Goal: Communication & Community: Answer question/provide support

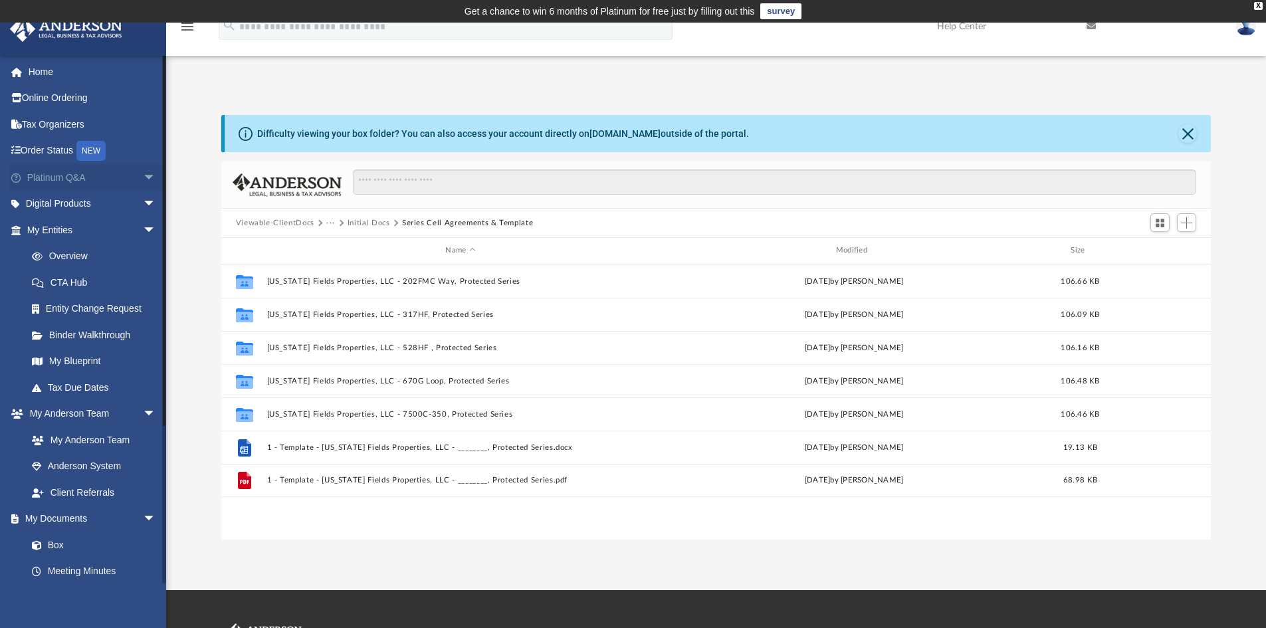
click at [143, 177] on span "arrow_drop_down" at bounding box center [156, 177] width 27 height 27
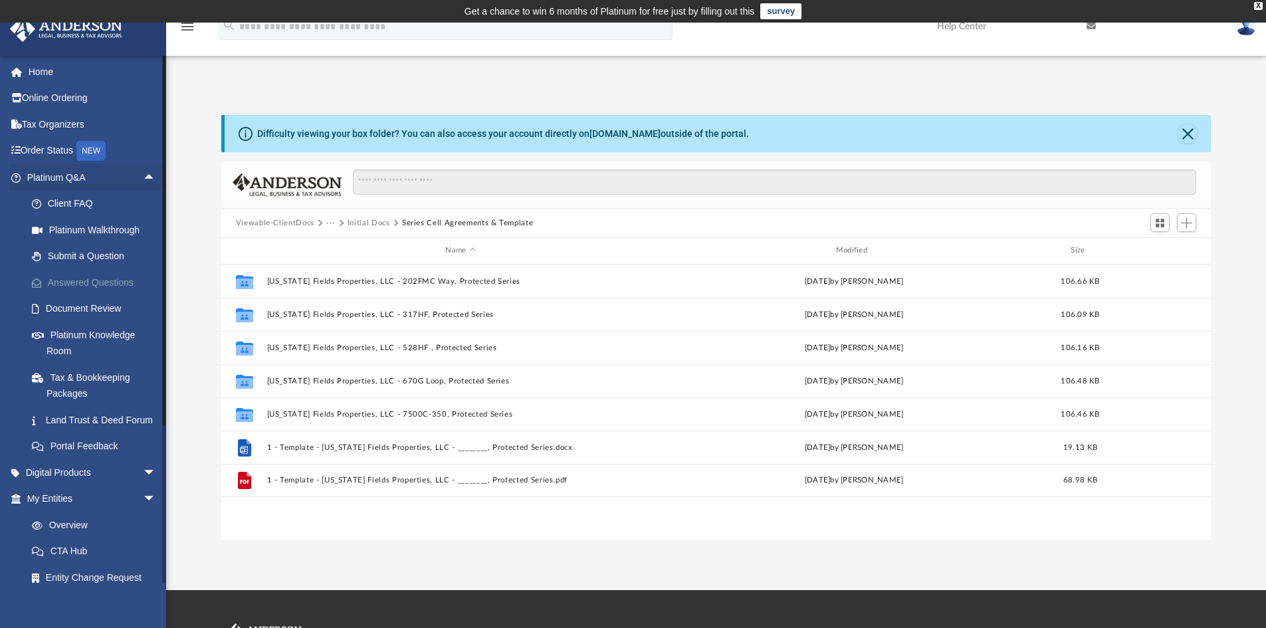
click at [103, 284] on link "Answered Questions" at bounding box center [98, 282] width 158 height 27
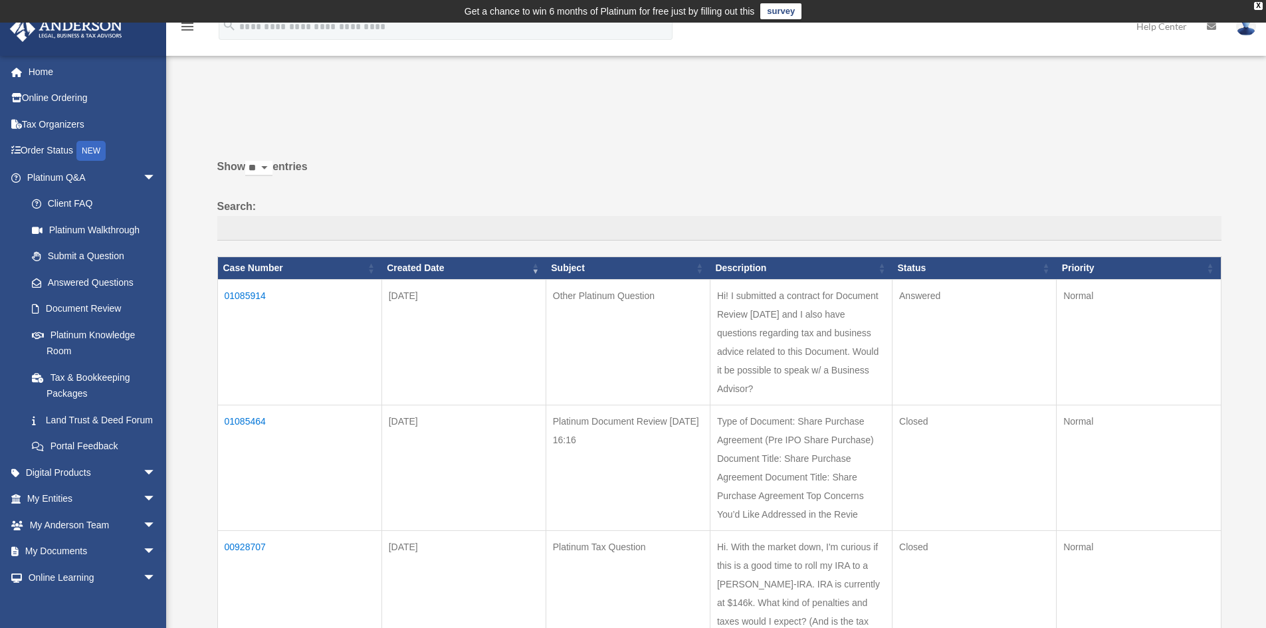
click at [247, 292] on td "01085914" at bounding box center [299, 342] width 164 height 126
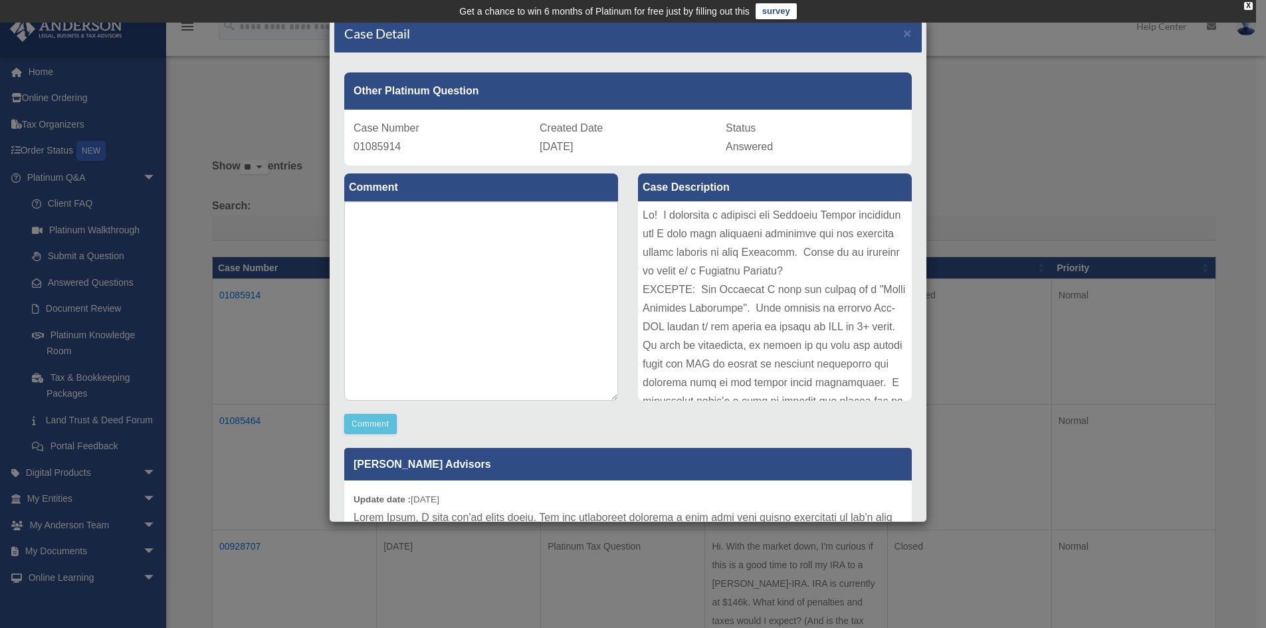
scroll to position [5, 0]
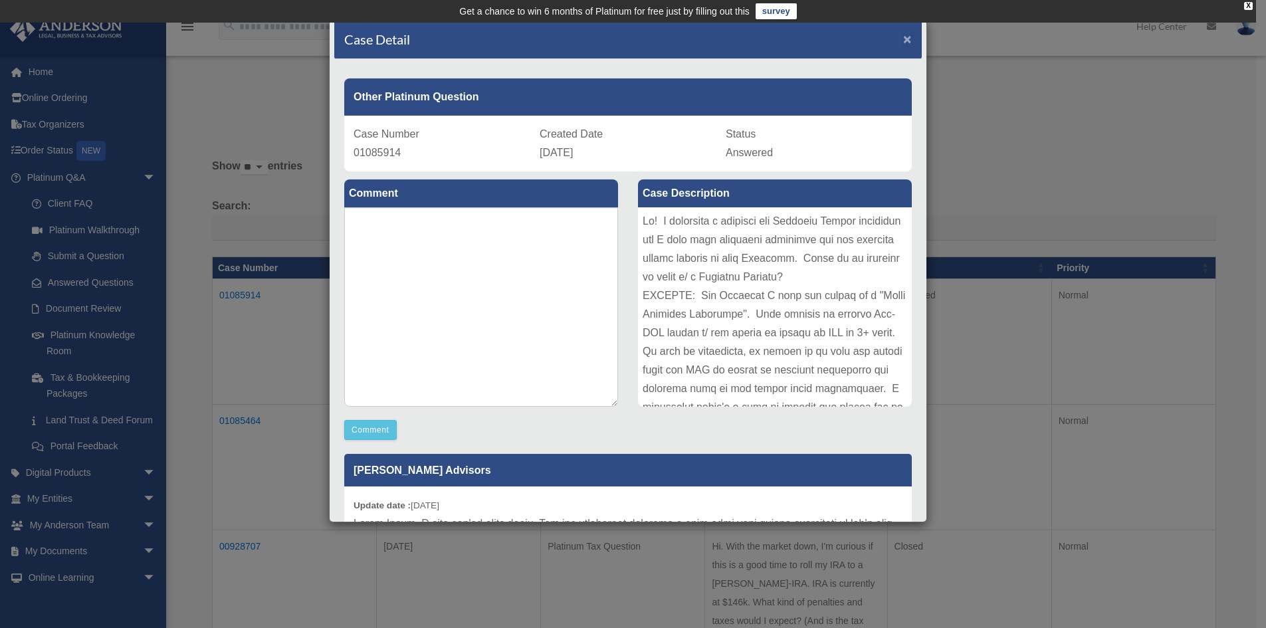
click at [903, 41] on span "×" at bounding box center [907, 38] width 9 height 15
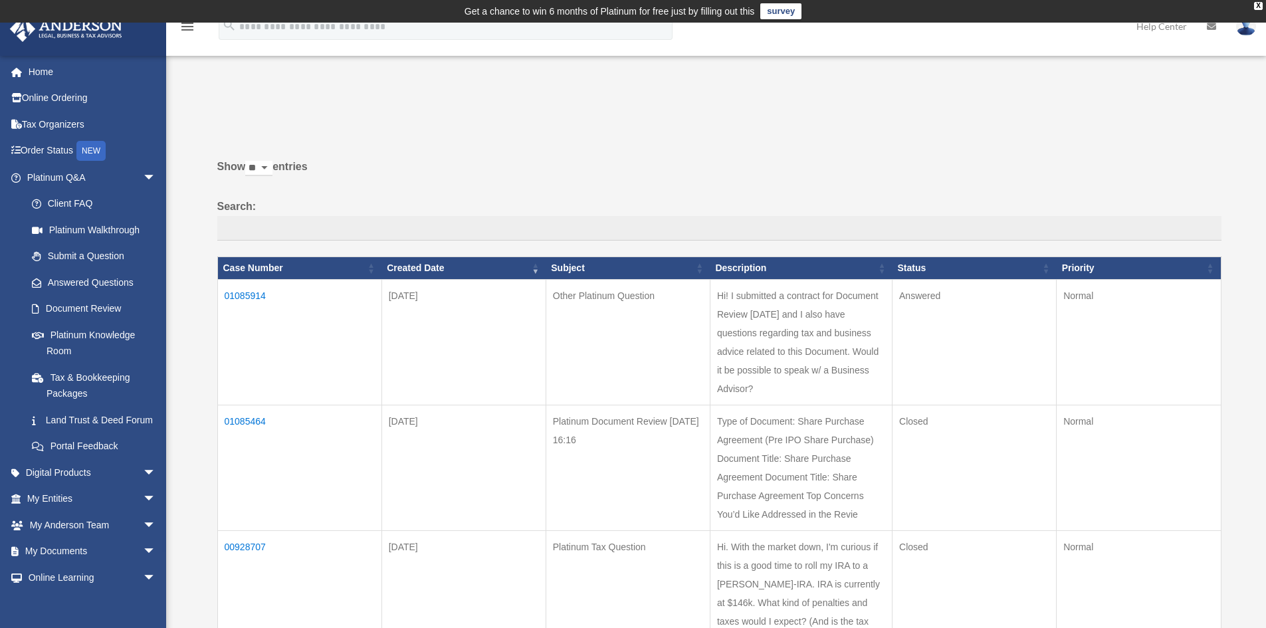
click at [253, 295] on td "01085914" at bounding box center [299, 342] width 164 height 126
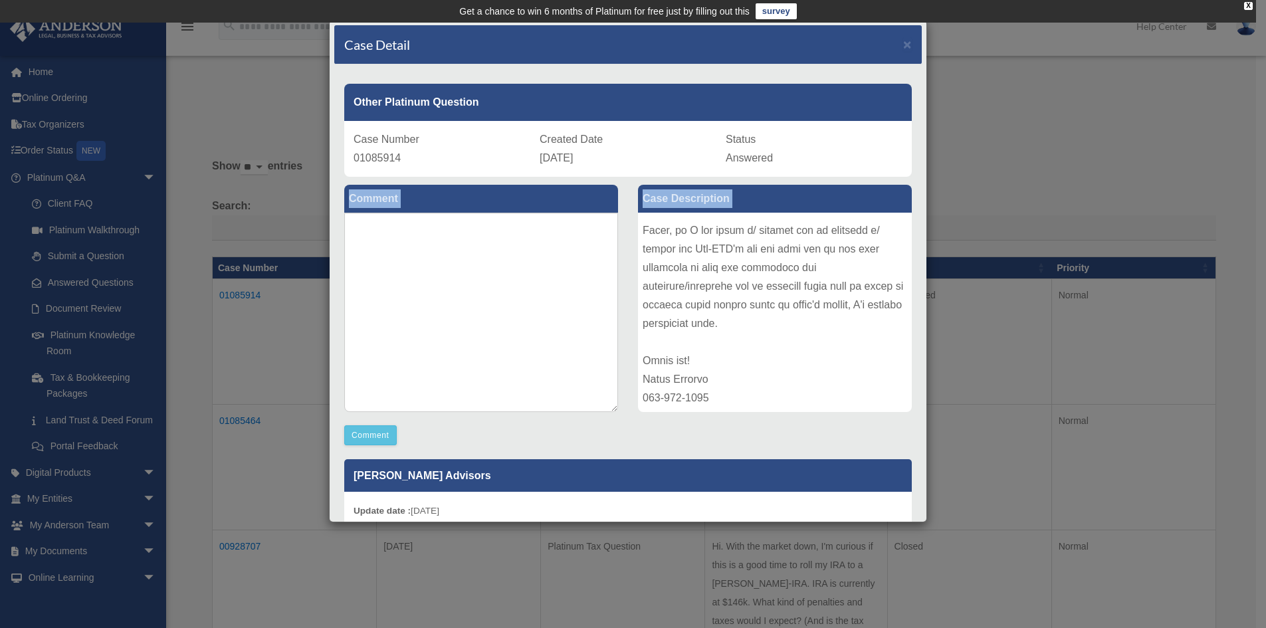
scroll to position [740, 0]
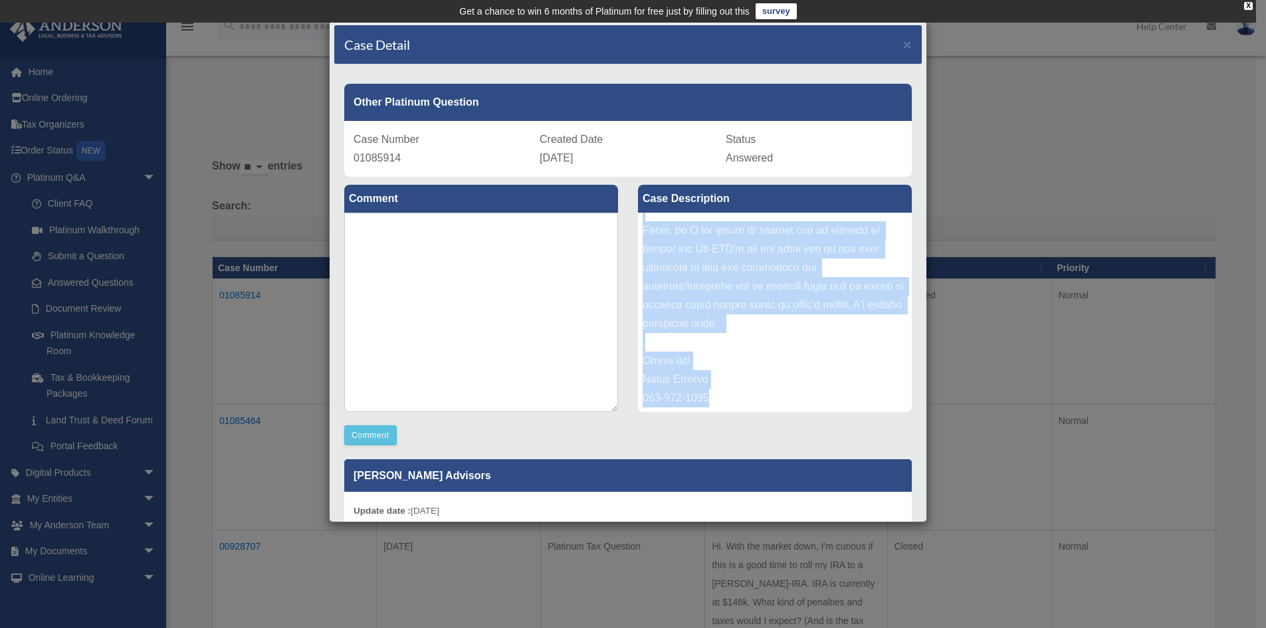
drag, startPoint x: 640, startPoint y: 224, endPoint x: 813, endPoint y: 393, distance: 242.0
click at [813, 393] on div at bounding box center [775, 312] width 274 height 199
copy div "Hi! I submitted a contract for Document Review yesterday and I also have questi…"
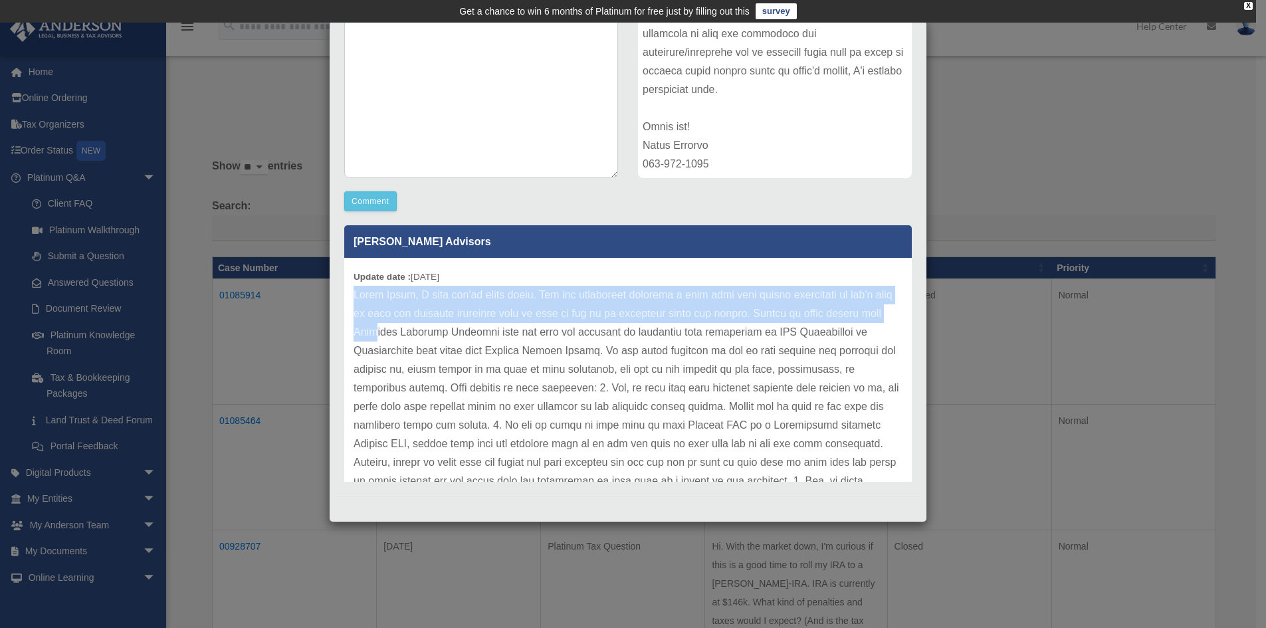
drag, startPoint x: 355, startPoint y: 294, endPoint x: 378, endPoint y: 335, distance: 47.3
click at [378, 335] on p at bounding box center [628, 435] width 549 height 298
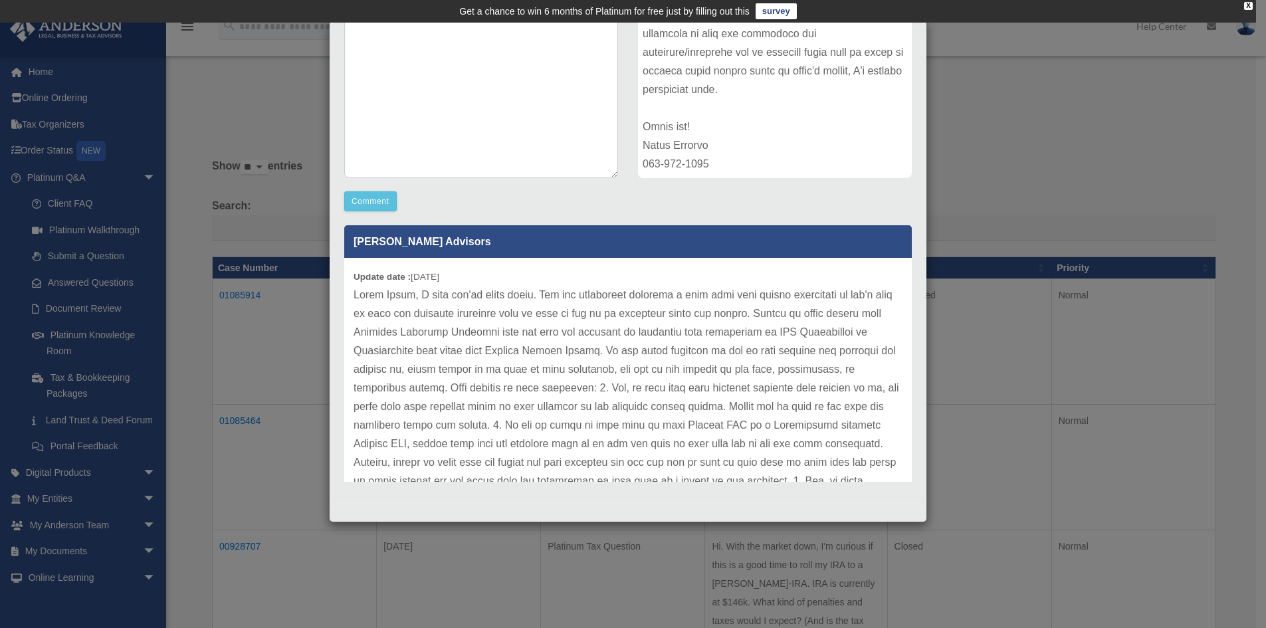
click at [494, 274] on div "Update date : 08-24-2025" at bounding box center [628, 435] width 568 height 354
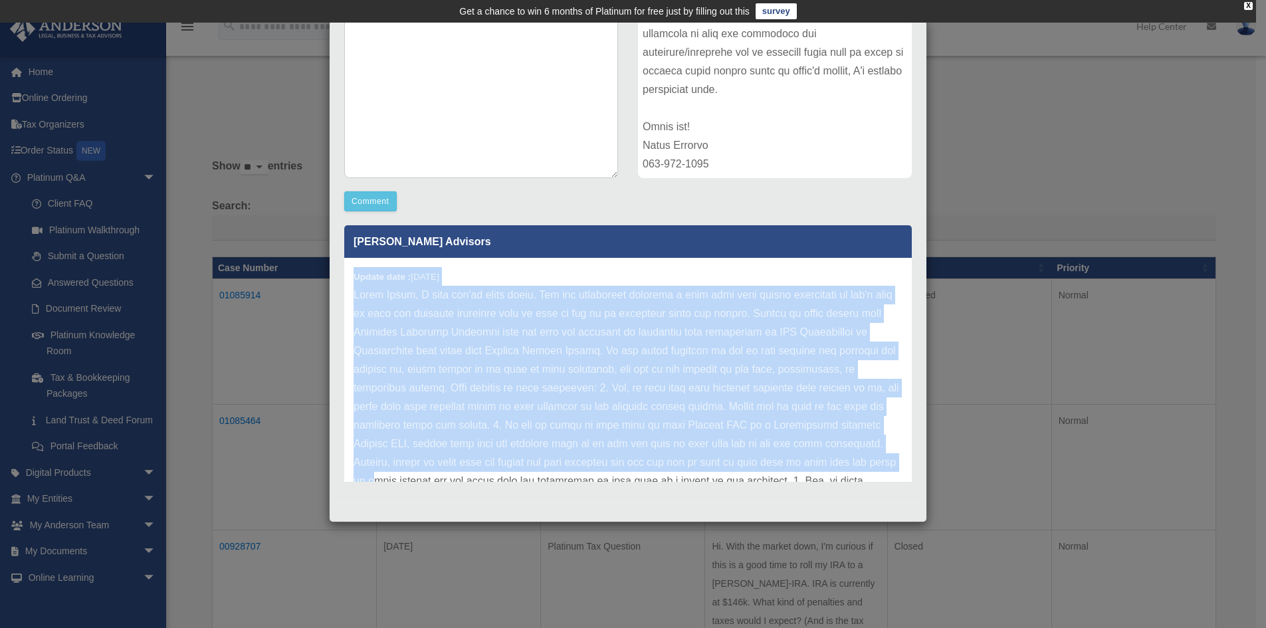
scroll to position [130, 0]
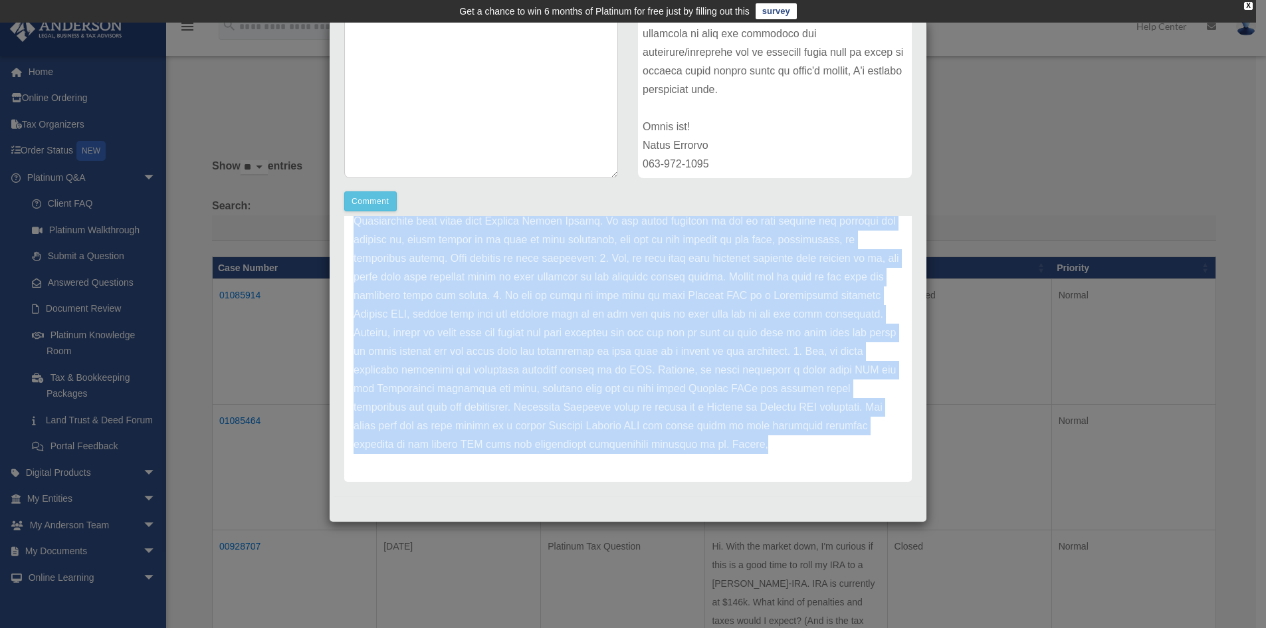
drag, startPoint x: 354, startPoint y: 275, endPoint x: 852, endPoint y: 474, distance: 536.6
click at [852, 474] on div "Update date : 08-24-2025" at bounding box center [628, 305] width 568 height 354
copy div "Update date : 08-24-2025 Hello Daisy, I hope you're doing great. You can defini…"
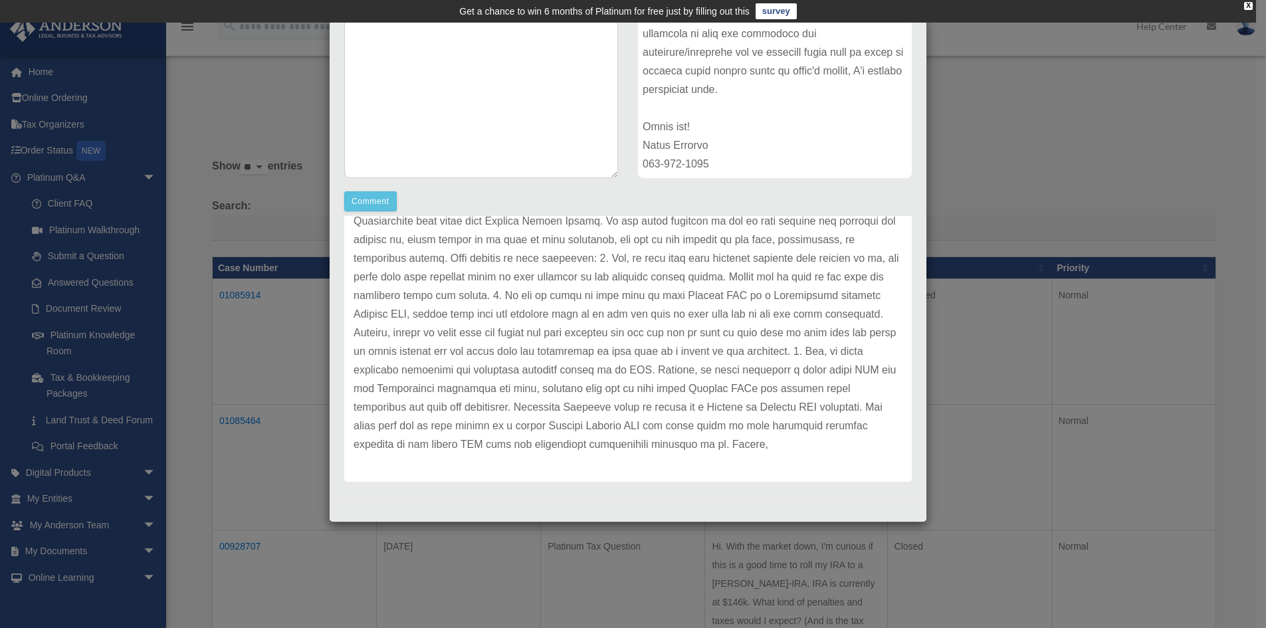
click at [1002, 121] on div "Case Detail × Other Platinum Question Case Number 01085914 Created Date August …" at bounding box center [633, 314] width 1266 height 628
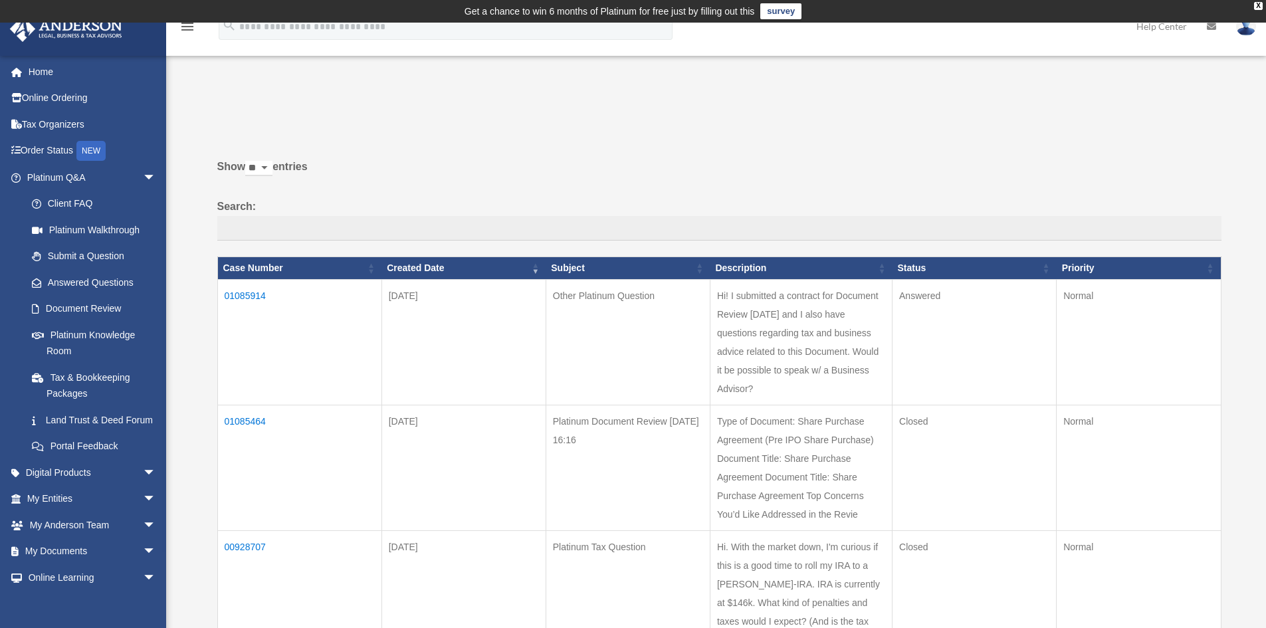
scroll to position [133, 0]
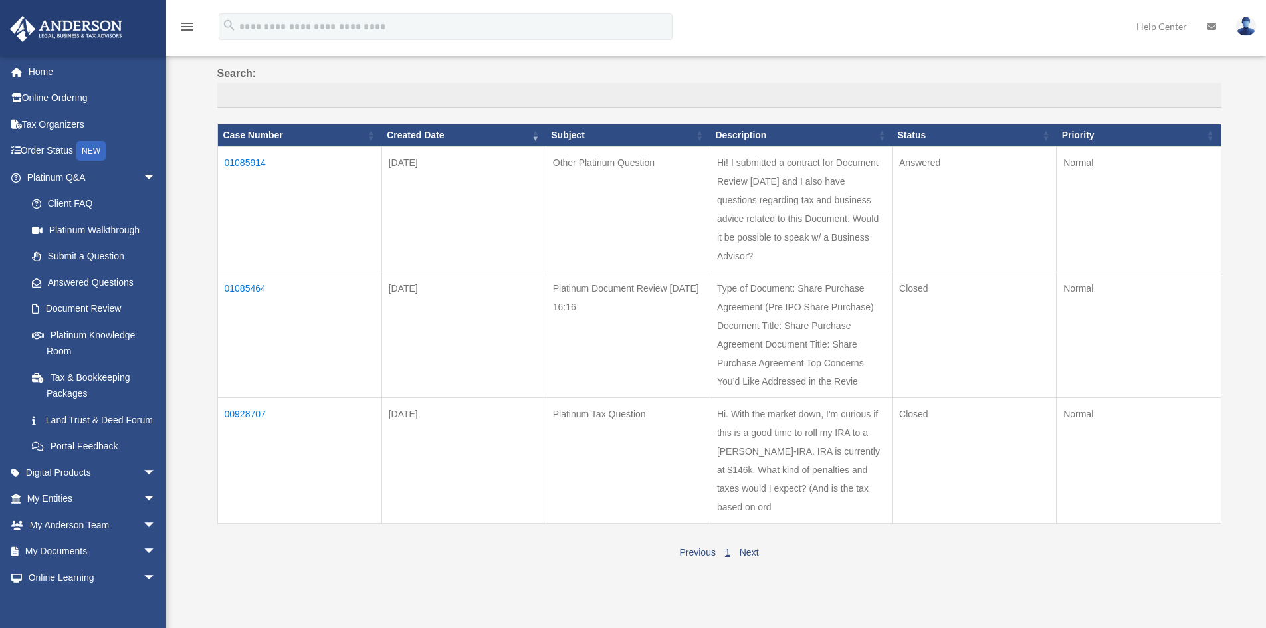
click at [248, 287] on td "01085464" at bounding box center [299, 335] width 164 height 126
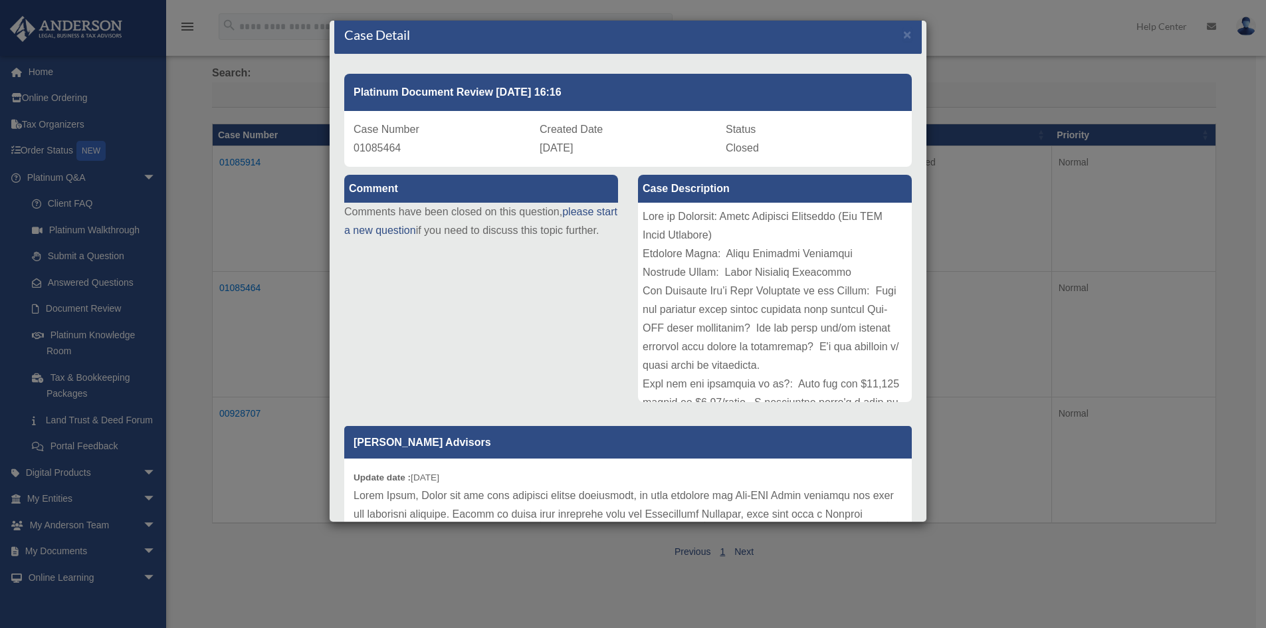
scroll to position [0, 0]
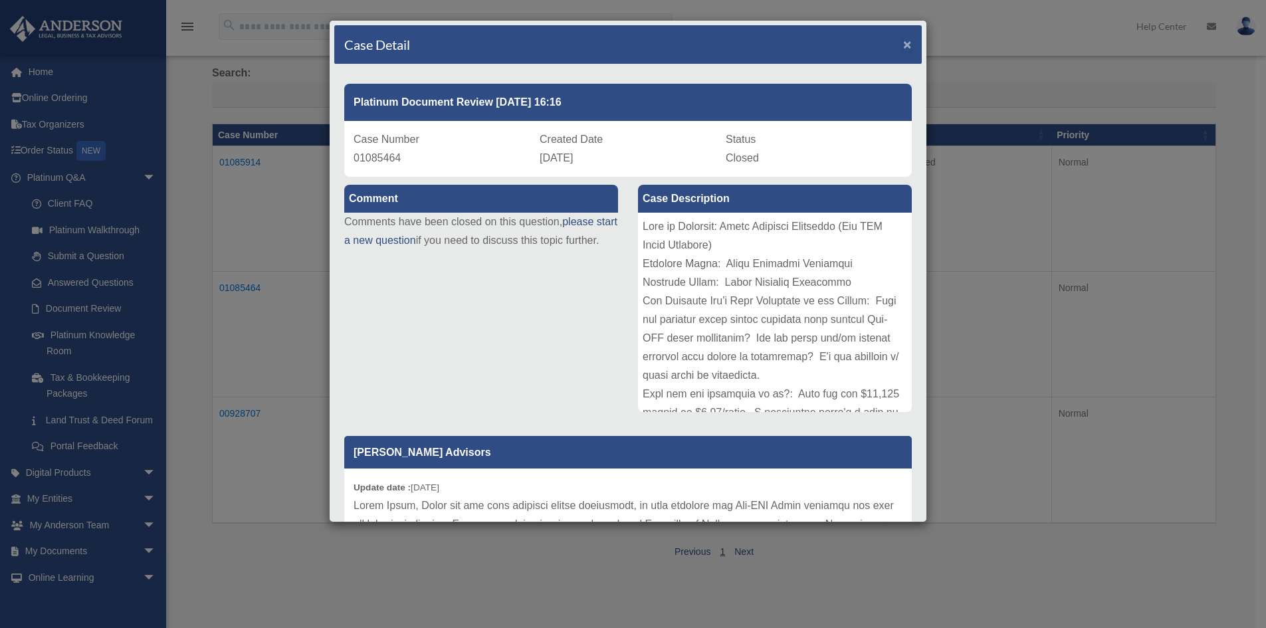
click at [903, 45] on span "×" at bounding box center [907, 44] width 9 height 15
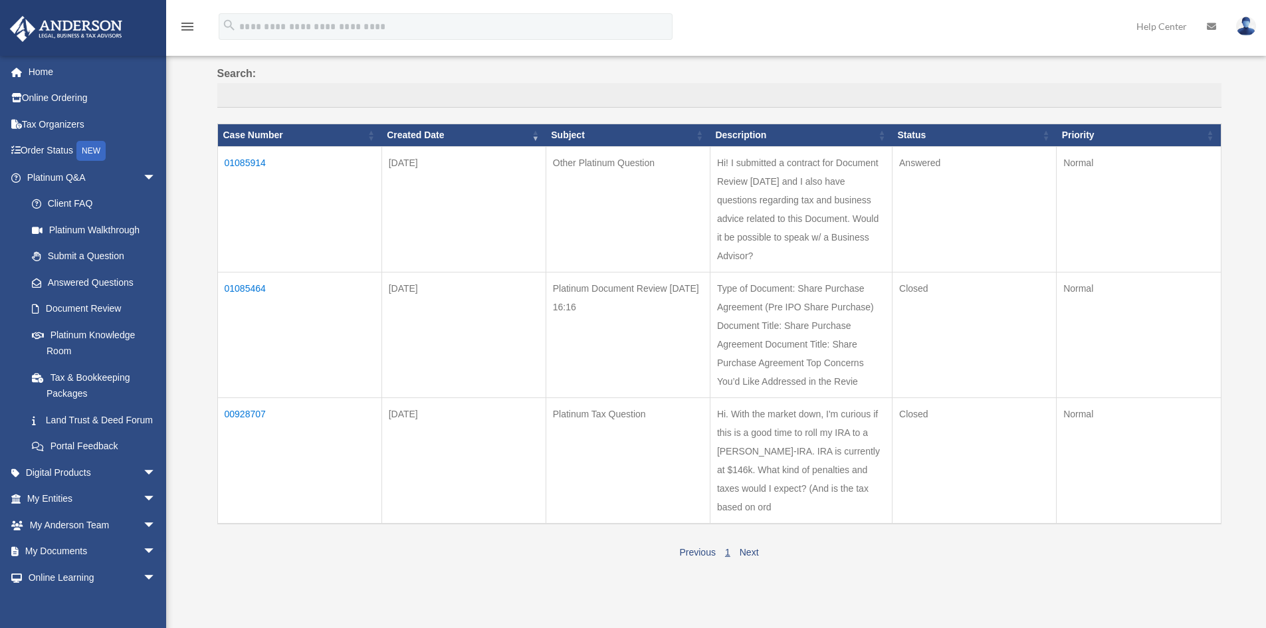
click at [257, 162] on td "01085914" at bounding box center [299, 209] width 164 height 126
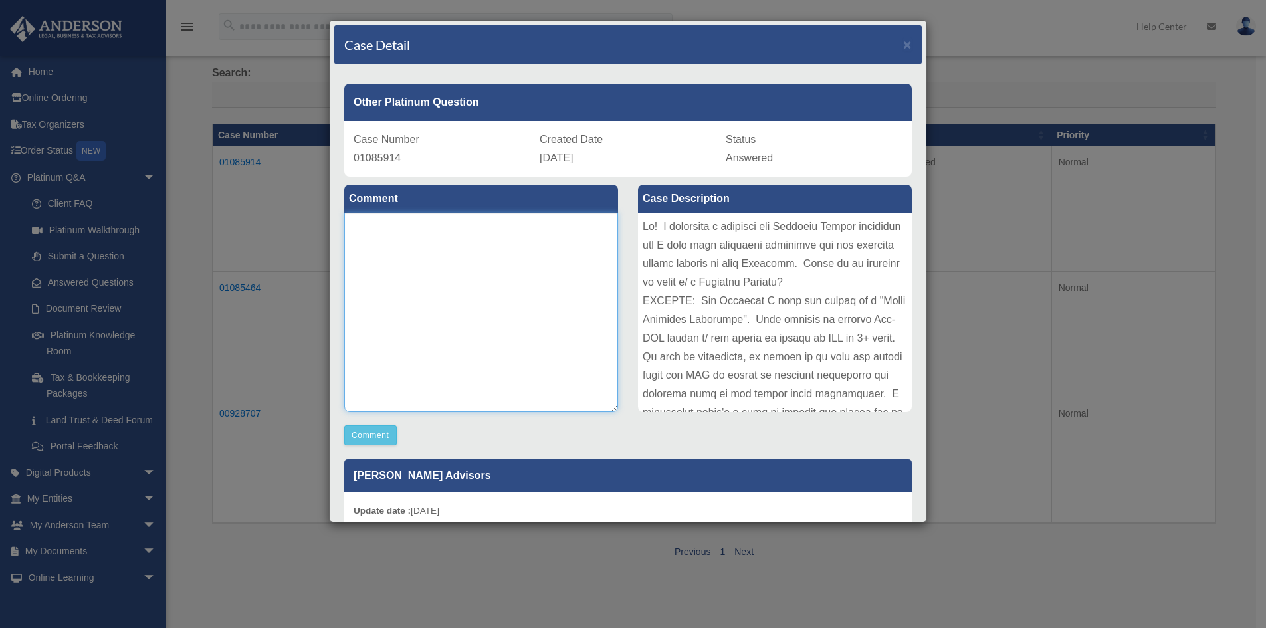
click at [409, 234] on textarea at bounding box center [481, 312] width 274 height 199
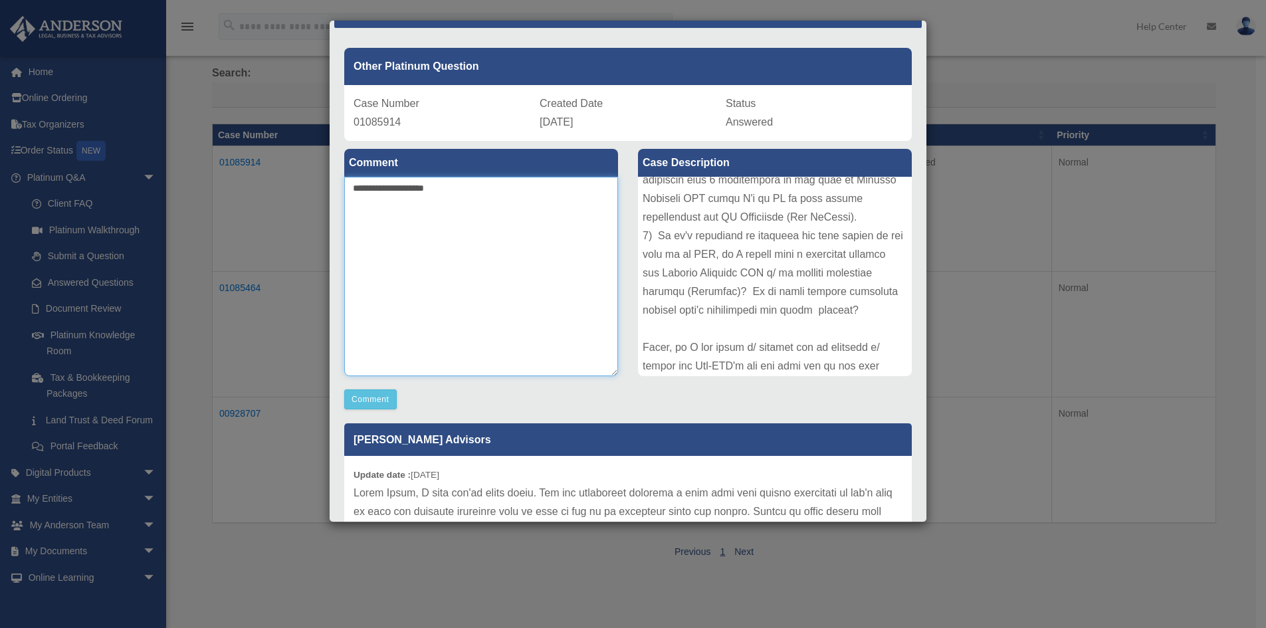
scroll to position [35, 0]
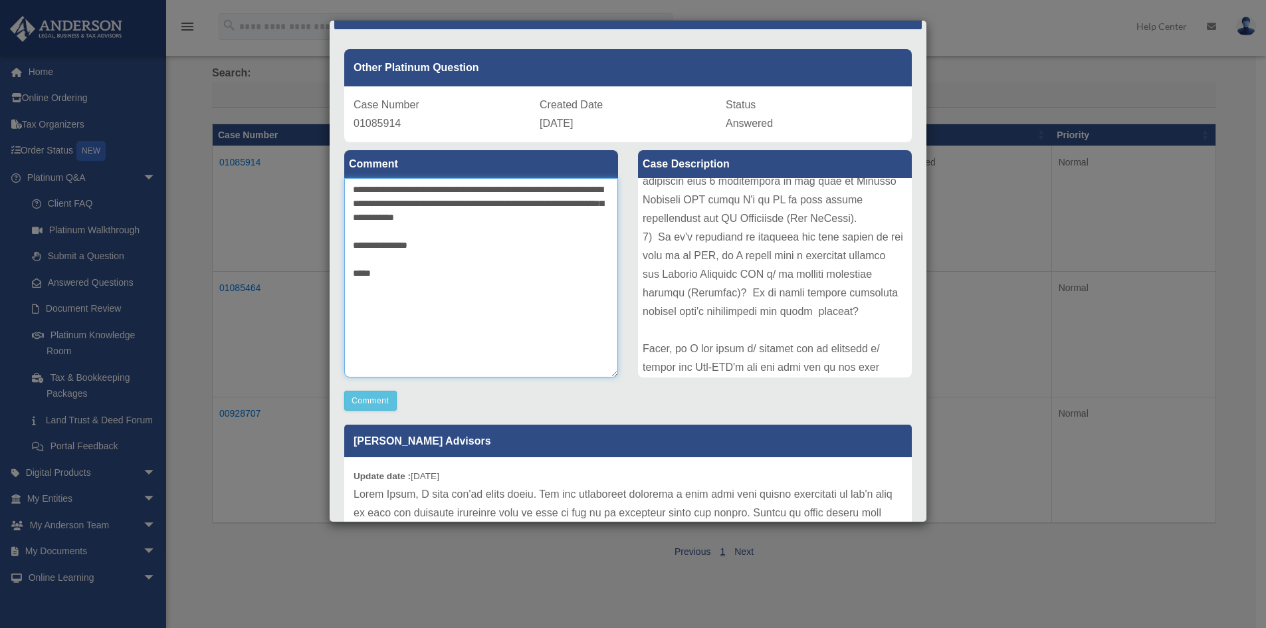
click at [450, 189] on textarea "**********" at bounding box center [481, 277] width 274 height 199
drag, startPoint x: 424, startPoint y: 204, endPoint x: 425, endPoint y: 161, distance: 43.2
click at [424, 201] on textarea "**********" at bounding box center [481, 277] width 274 height 199
click at [531, 204] on textarea "**********" at bounding box center [481, 277] width 274 height 199
click at [514, 205] on textarea "**********" at bounding box center [481, 277] width 274 height 199
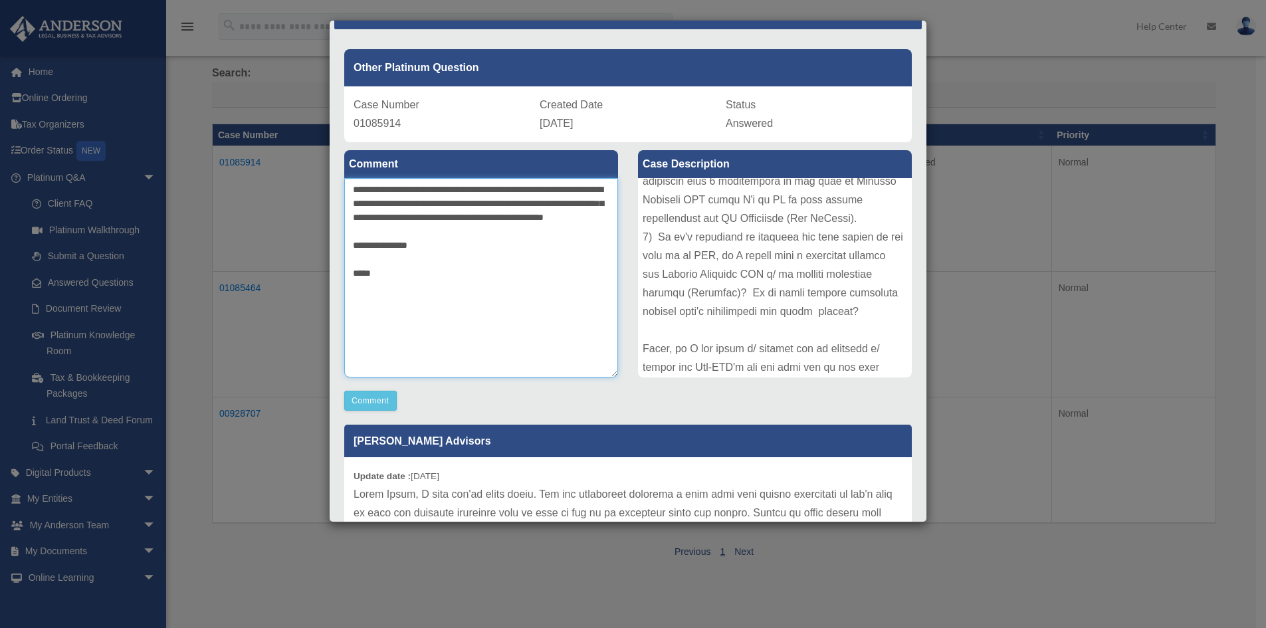
click at [492, 220] on textarea "**********" at bounding box center [481, 277] width 274 height 199
type textarea "**********"
click at [383, 400] on button "Comment" at bounding box center [370, 401] width 53 height 20
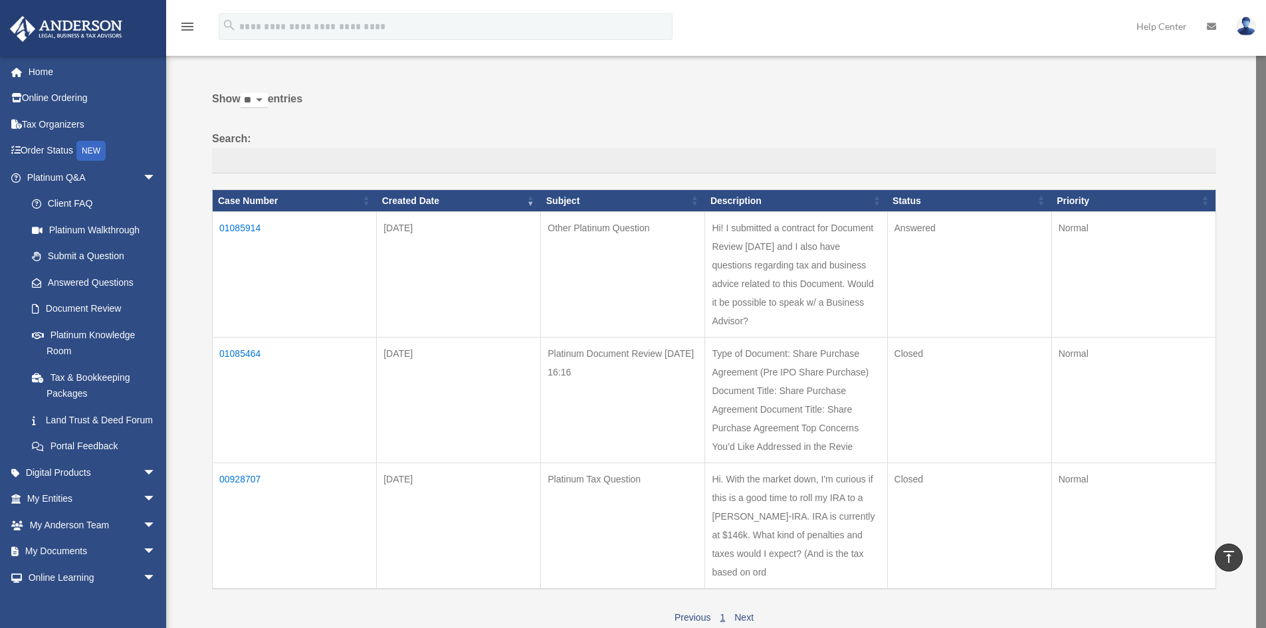
scroll to position [66, 0]
